Goal: Information Seeking & Learning: Learn about a topic

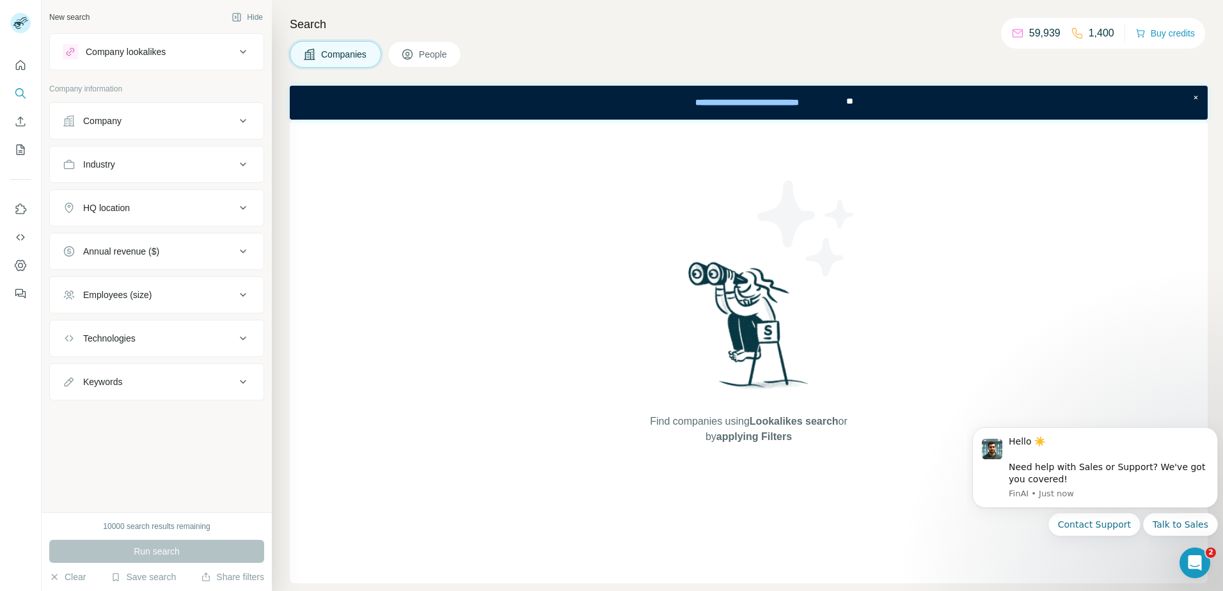
click at [117, 121] on div "Company" at bounding box center [102, 121] width 38 height 13
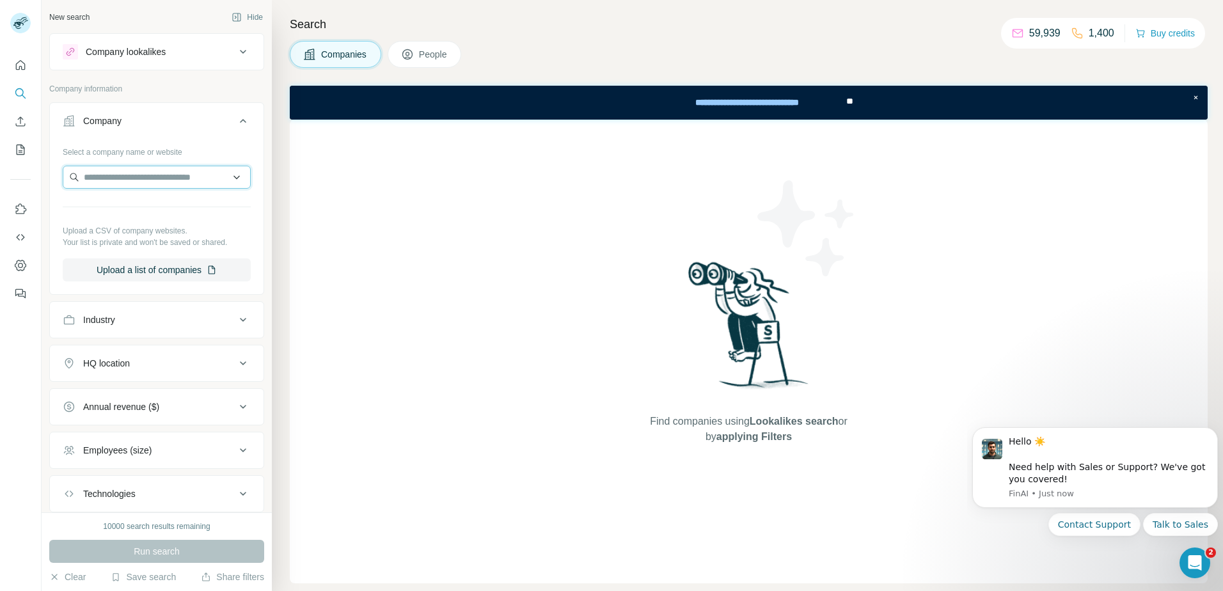
click at [157, 183] on input "text" at bounding box center [157, 177] width 188 height 23
type input "*"
click at [427, 54] on span "People" at bounding box center [433, 54] width 29 height 13
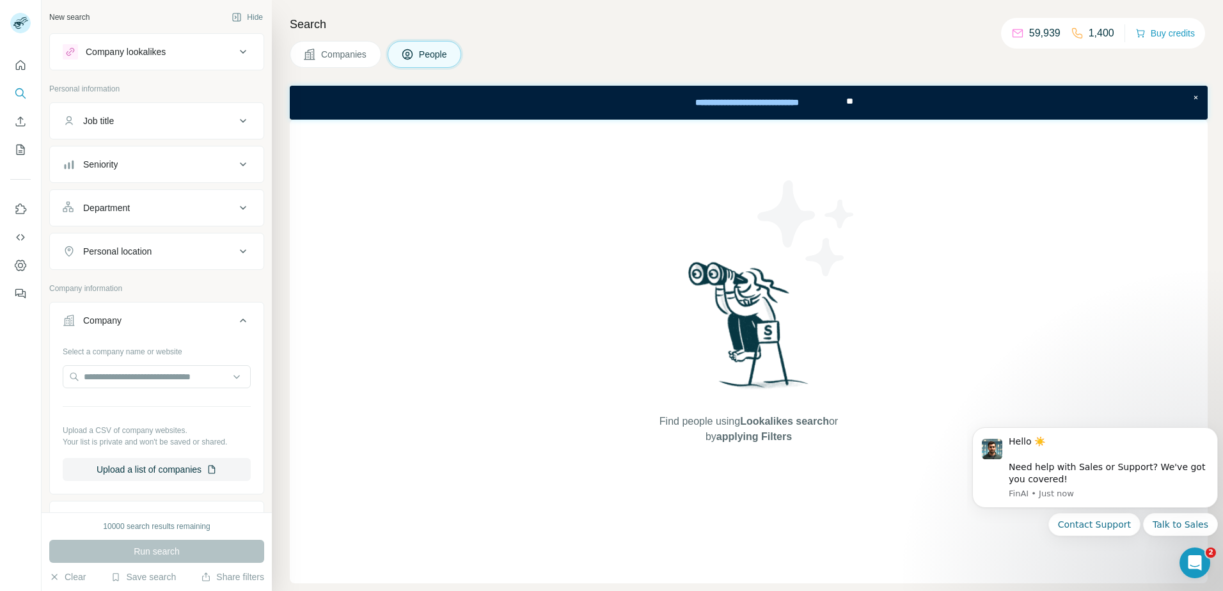
click at [75, 84] on p "Personal information" at bounding box center [156, 89] width 215 height 12
click at [423, 61] on button "People" at bounding box center [425, 54] width 74 height 27
click at [132, 88] on p "Personal information" at bounding box center [156, 89] width 215 height 12
click at [66, 93] on p "Personal information" at bounding box center [156, 89] width 215 height 12
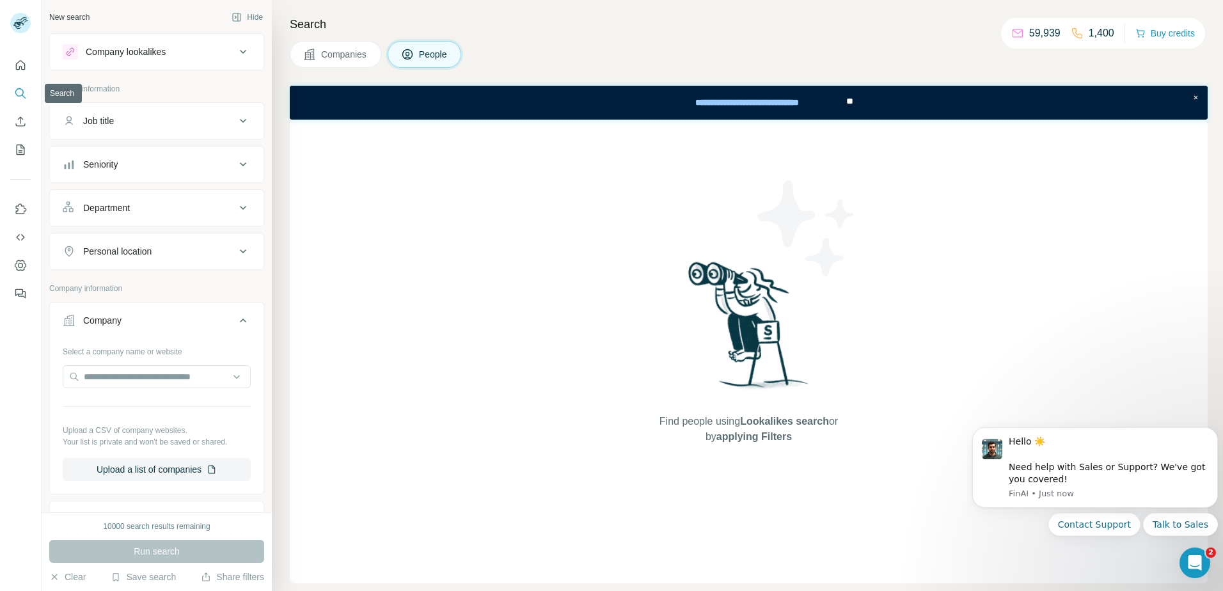
click at [16, 93] on icon "Search" at bounding box center [19, 92] width 8 height 8
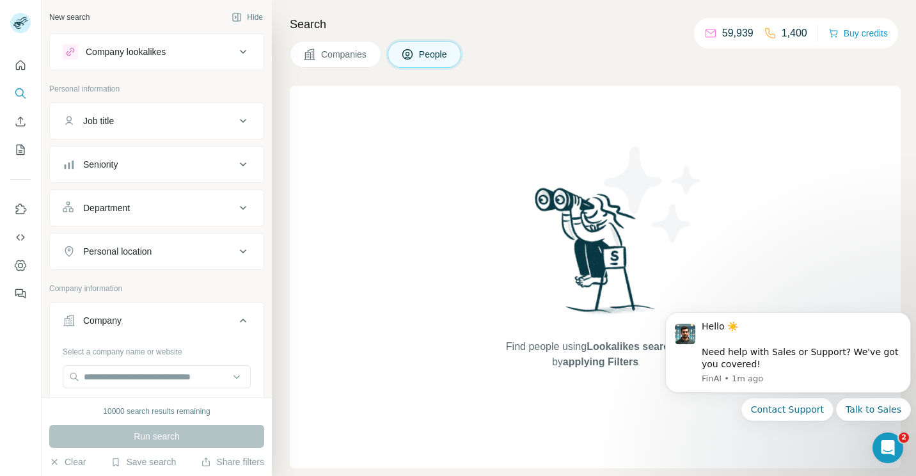
click at [134, 81] on div "Company lookalikes Personal information Job title Seniority Department Personal…" at bounding box center [156, 429] width 215 height 792
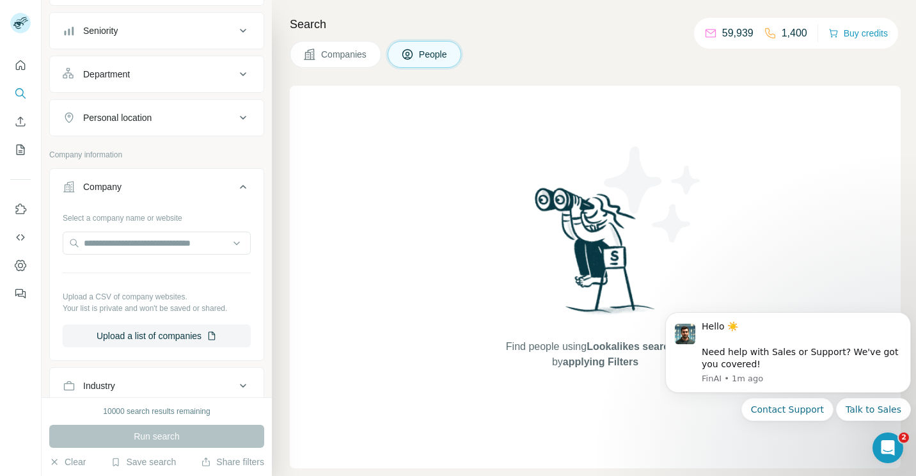
scroll to position [132, 0]
click at [422, 57] on span "People" at bounding box center [433, 54] width 29 height 13
click at [324, 56] on span "Companies" at bounding box center [344, 54] width 47 height 13
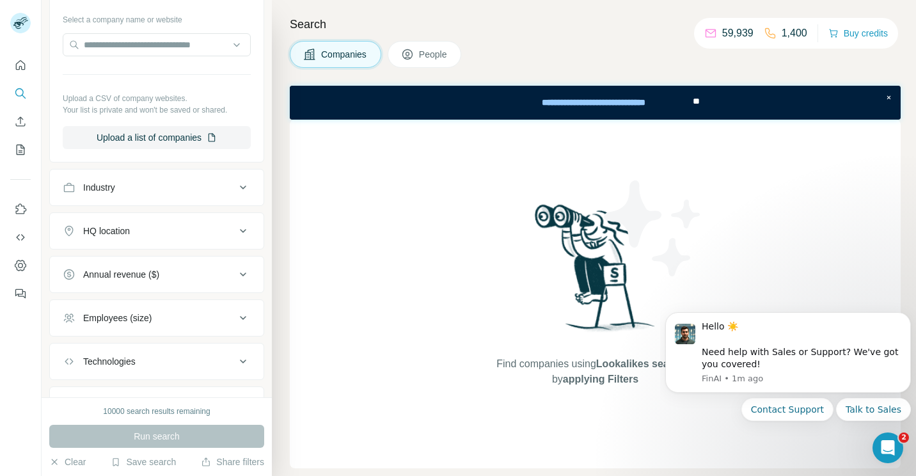
click at [422, 60] on span "People" at bounding box center [433, 54] width 29 height 13
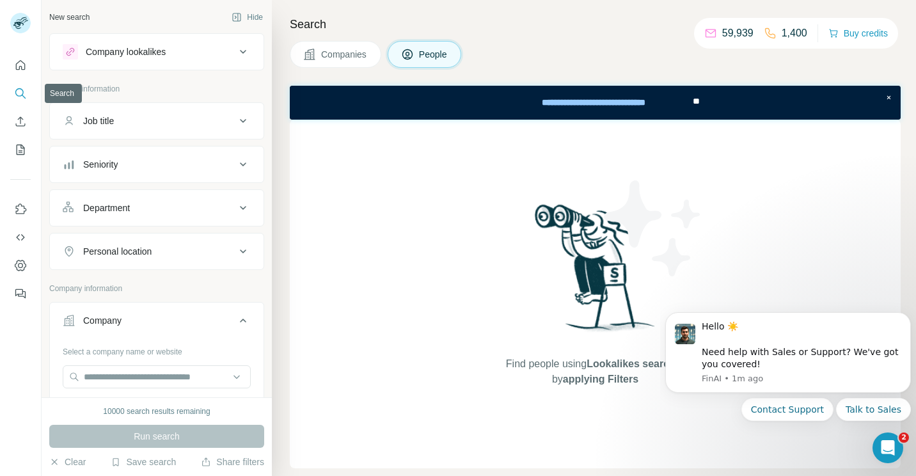
click at [22, 93] on icon "Search" at bounding box center [20, 93] width 13 height 13
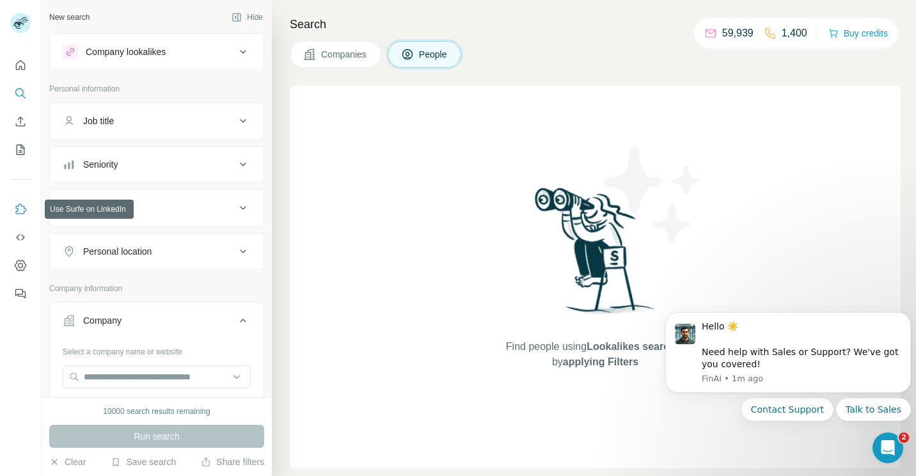
click at [18, 209] on icon "Use Surfe on LinkedIn" at bounding box center [21, 208] width 11 height 10
click at [236, 52] on icon at bounding box center [242, 51] width 15 height 15
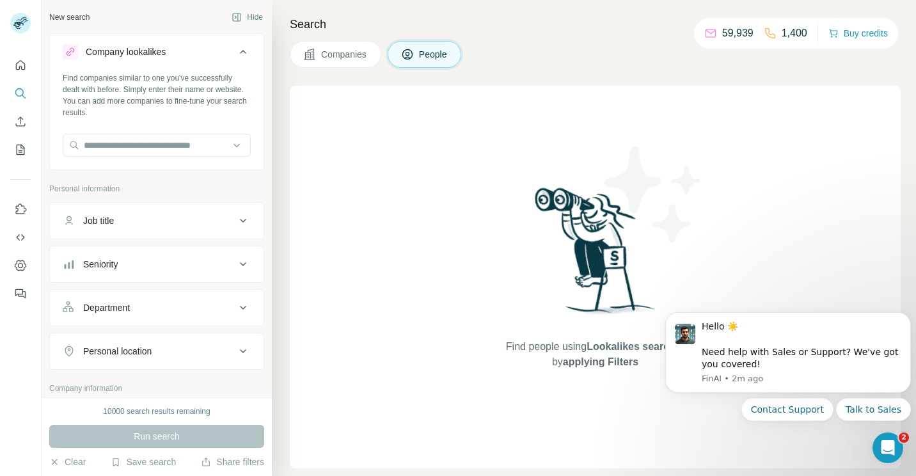
click at [235, 220] on icon at bounding box center [242, 220] width 15 height 15
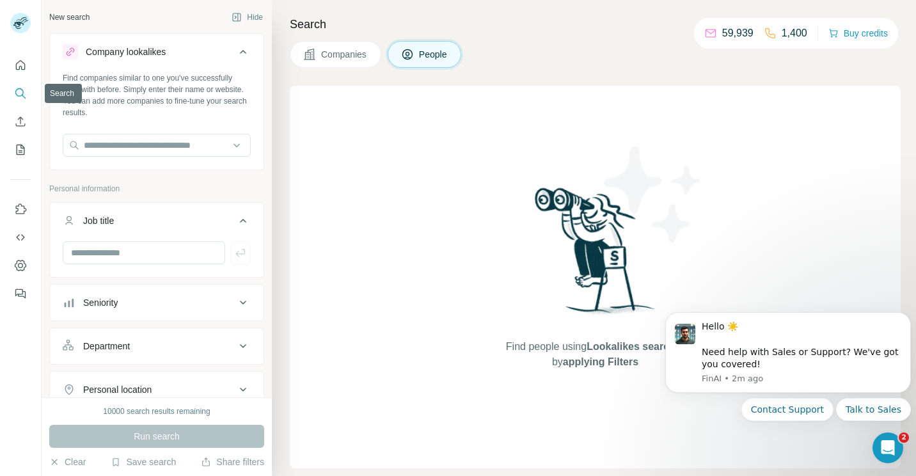
click at [24, 97] on icon "Search" at bounding box center [24, 97] width 4 height 4
click at [354, 57] on span "Companies" at bounding box center [344, 54] width 47 height 13
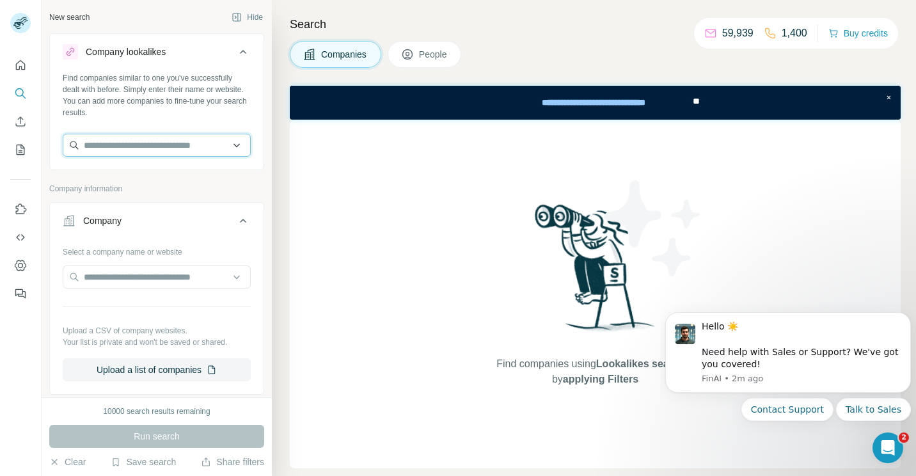
click at [125, 147] on input "text" at bounding box center [157, 145] width 188 height 23
click at [229, 148] on input "******" at bounding box center [157, 145] width 188 height 23
click at [227, 155] on input "******" at bounding box center [157, 145] width 188 height 23
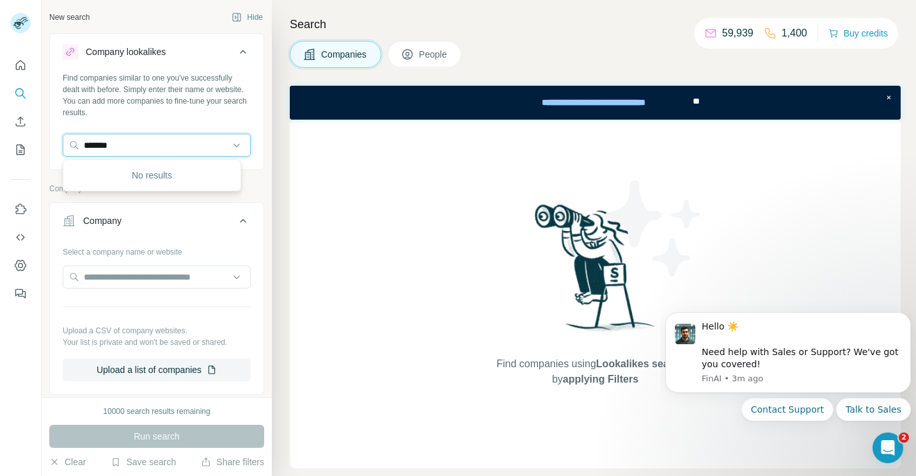
type input "******"
